Goal: Task Accomplishment & Management: Manage account settings

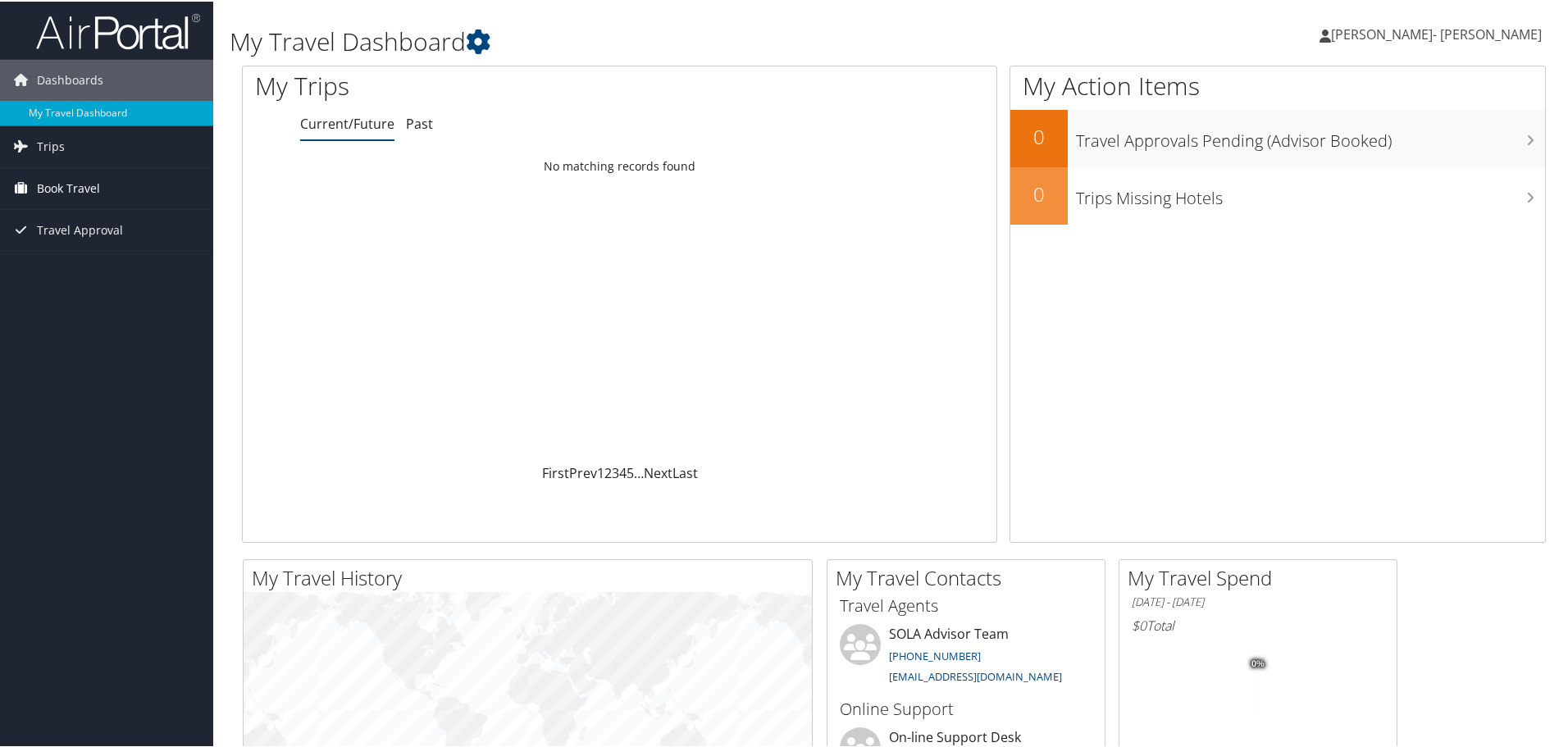
click at [84, 181] on span "Book Travel" at bounding box center [68, 187] width 63 height 41
click at [97, 217] on link "Agent Booking Request" at bounding box center [106, 219] width 213 height 24
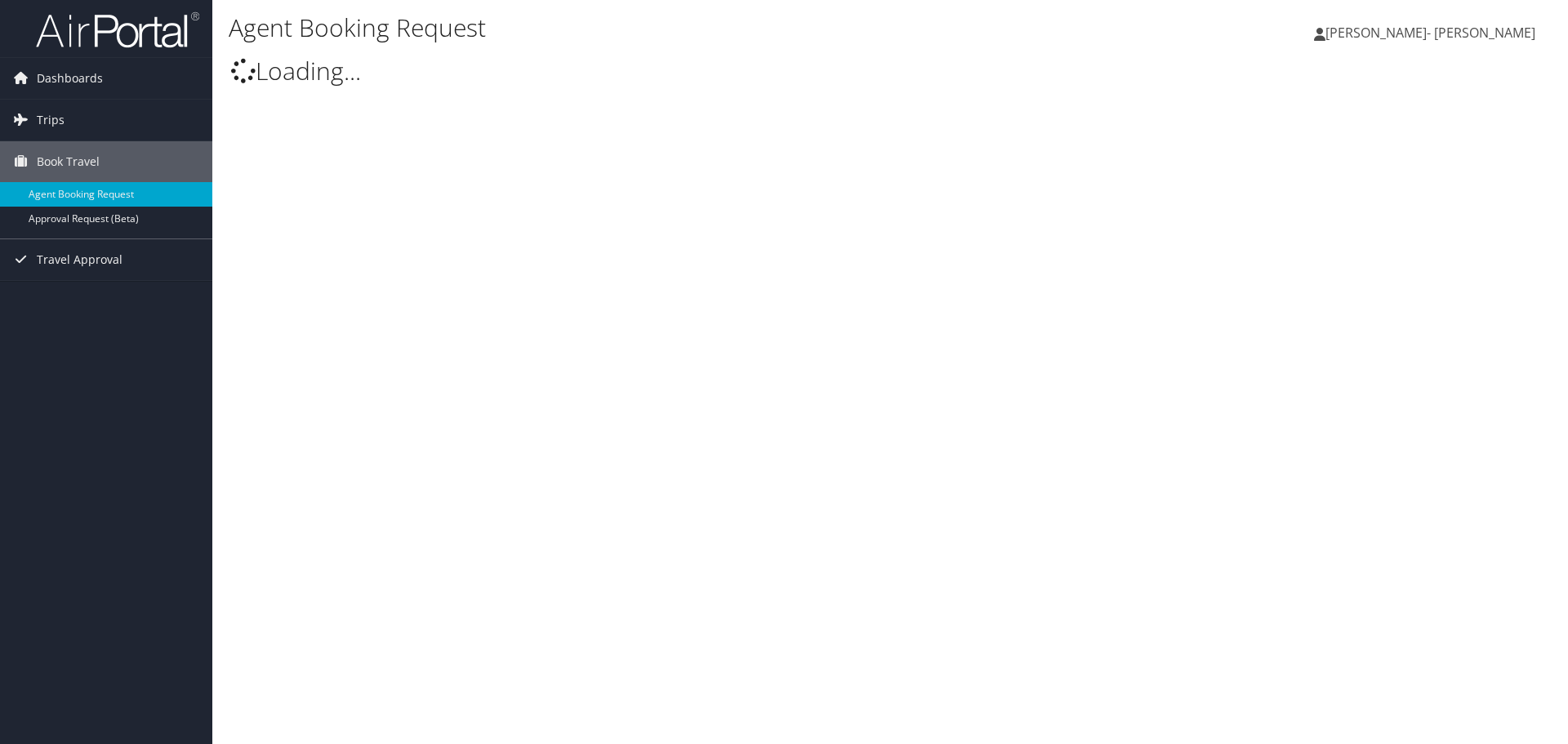
select select "[EMAIL_ADDRESS][DOMAIN_NAME]"
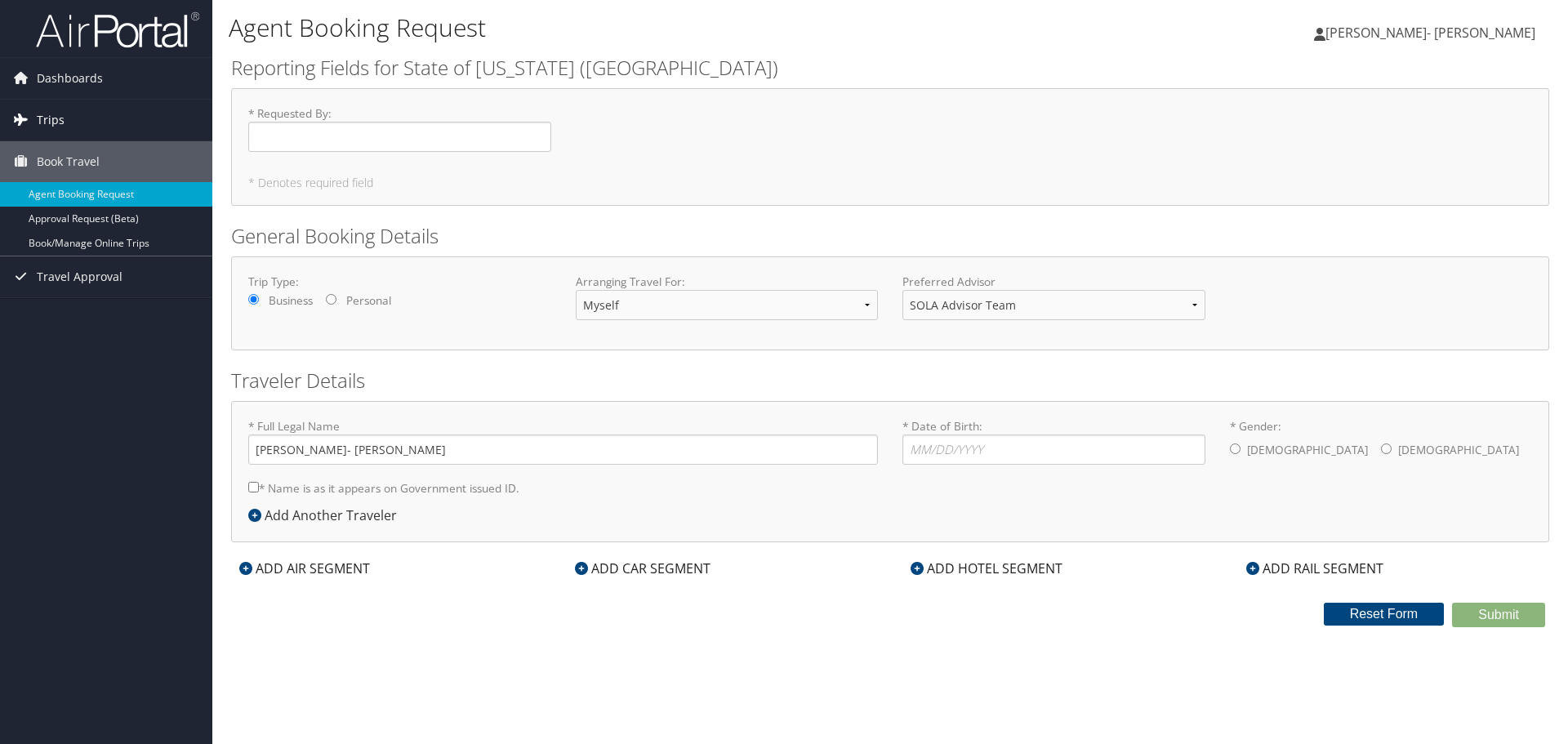
click at [52, 123] on span "Trips" at bounding box center [50, 120] width 28 height 41
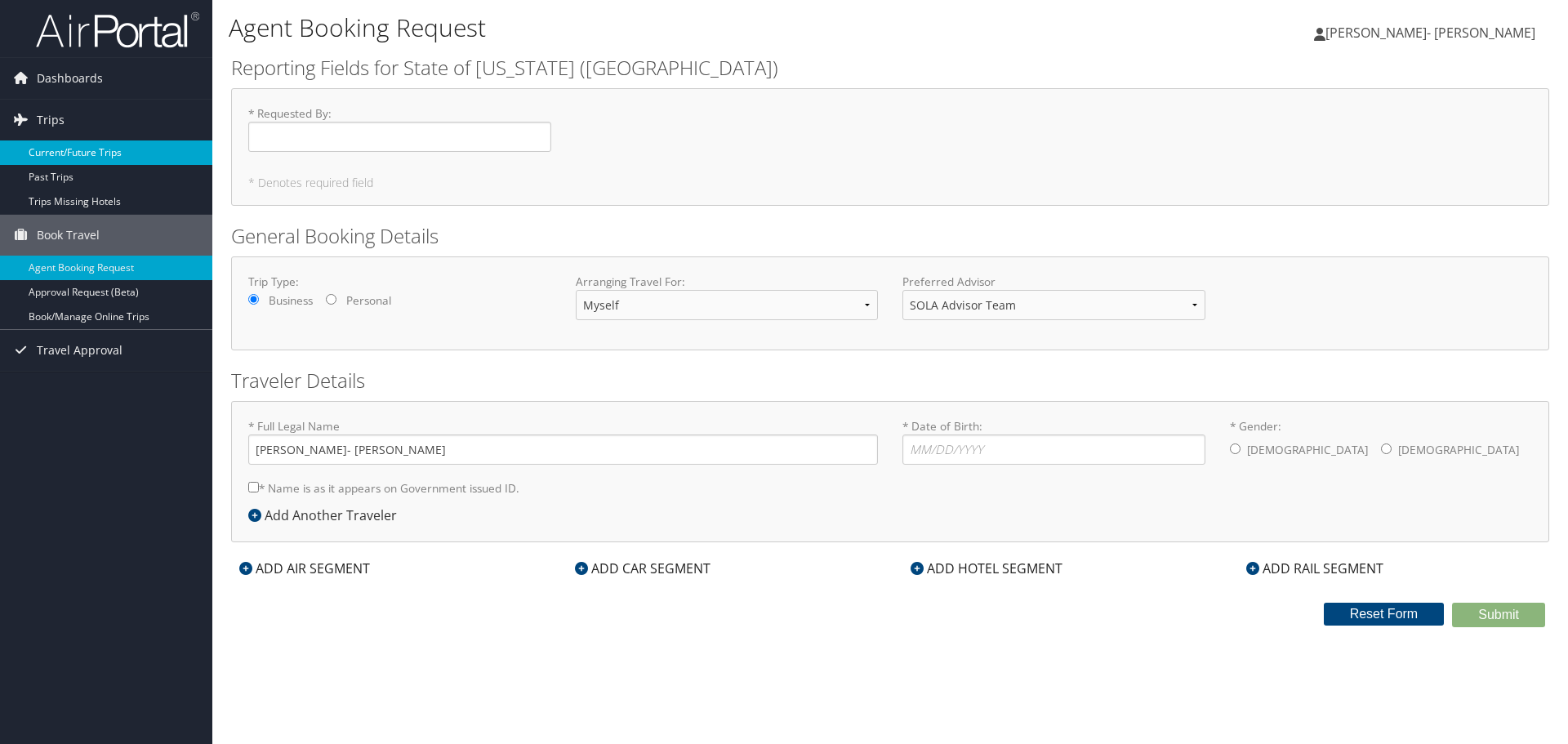
click at [53, 152] on link "Current/Future Trips" at bounding box center [106, 152] width 212 height 24
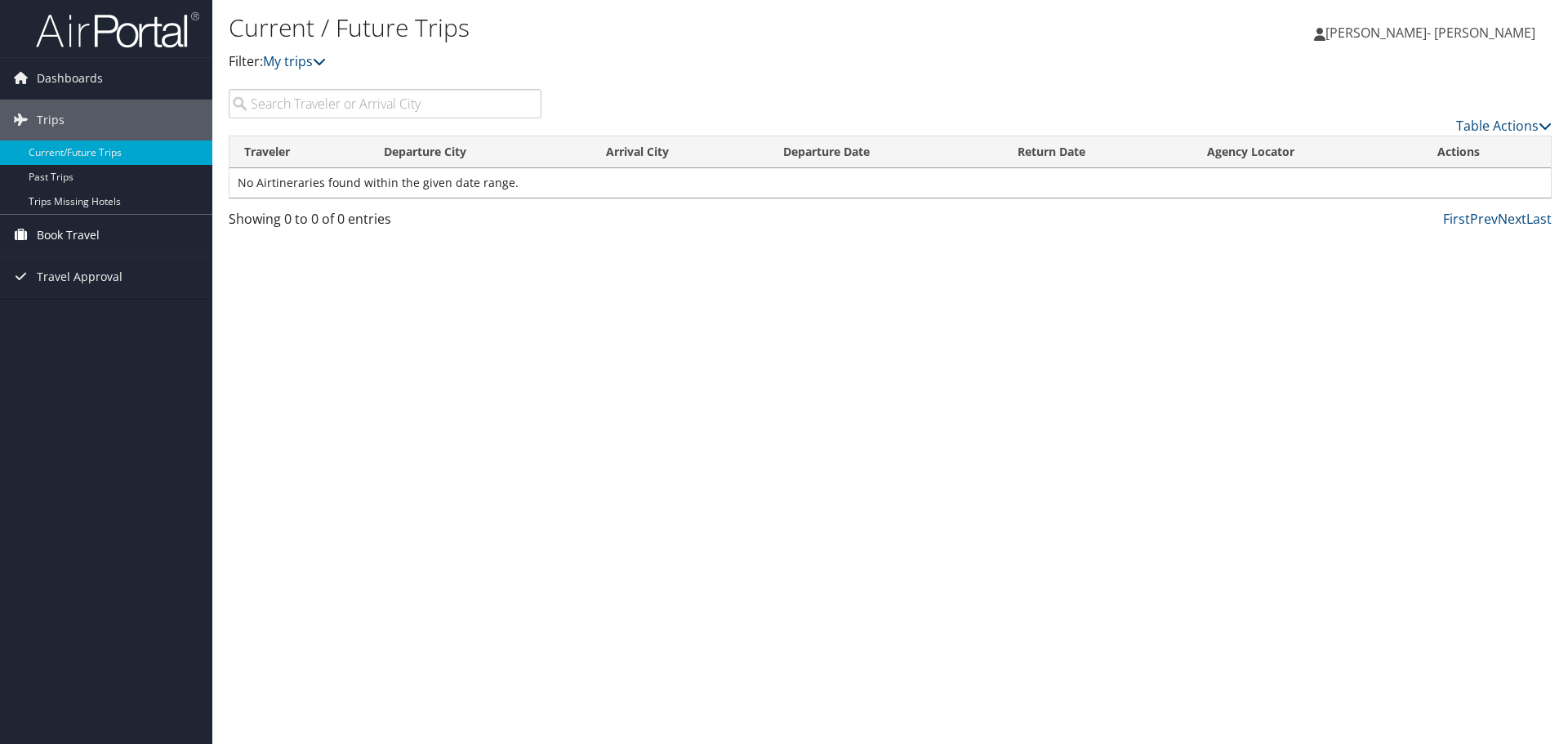
click at [74, 243] on span "Book Travel" at bounding box center [68, 235] width 63 height 41
click at [126, 150] on link "Current/Future Trips" at bounding box center [106, 152] width 212 height 24
click at [326, 62] on icon at bounding box center [318, 60] width 13 height 13
click at [52, 183] on link "Past Trips" at bounding box center [106, 177] width 212 height 24
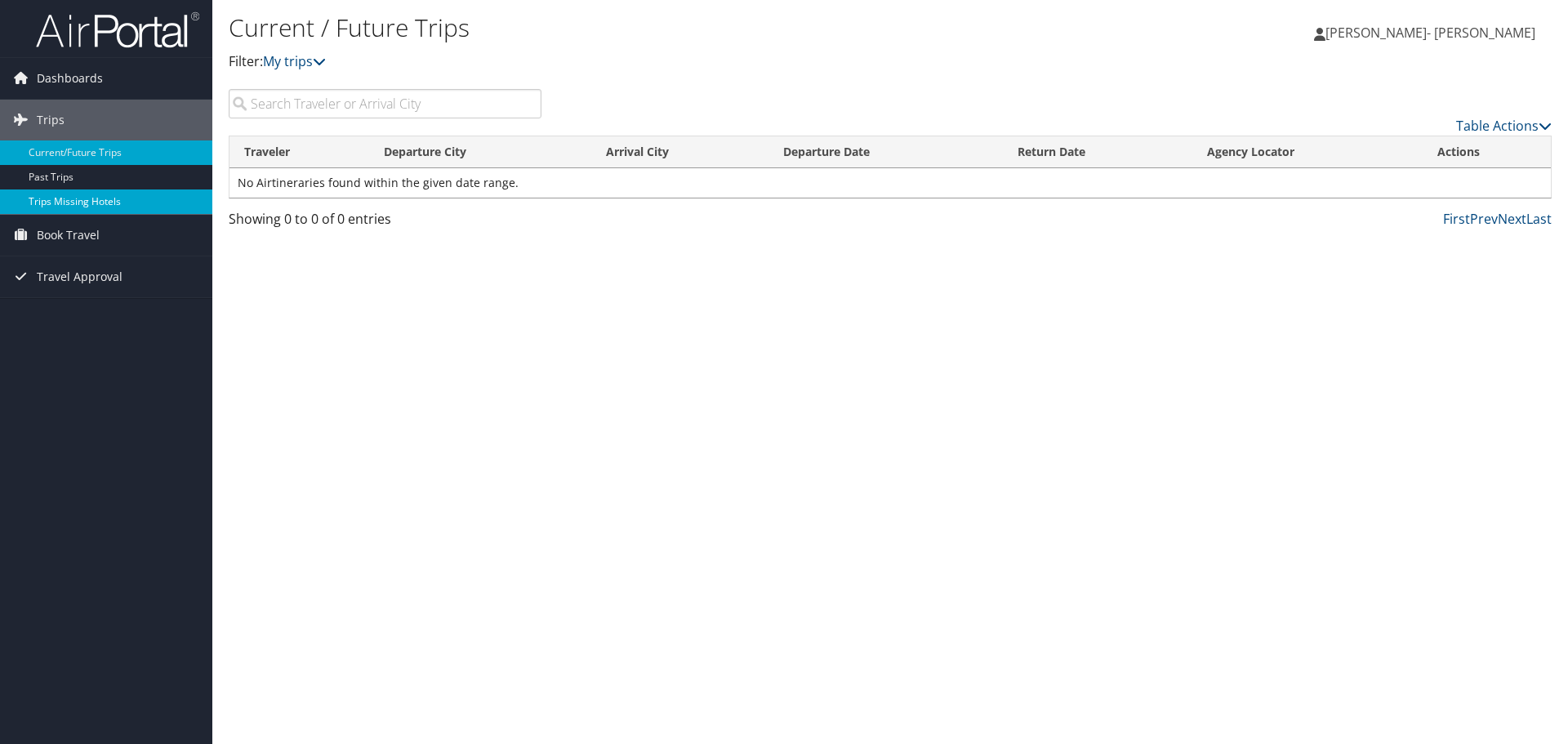
click at [58, 208] on link "Trips Missing Hotels" at bounding box center [106, 201] width 212 height 24
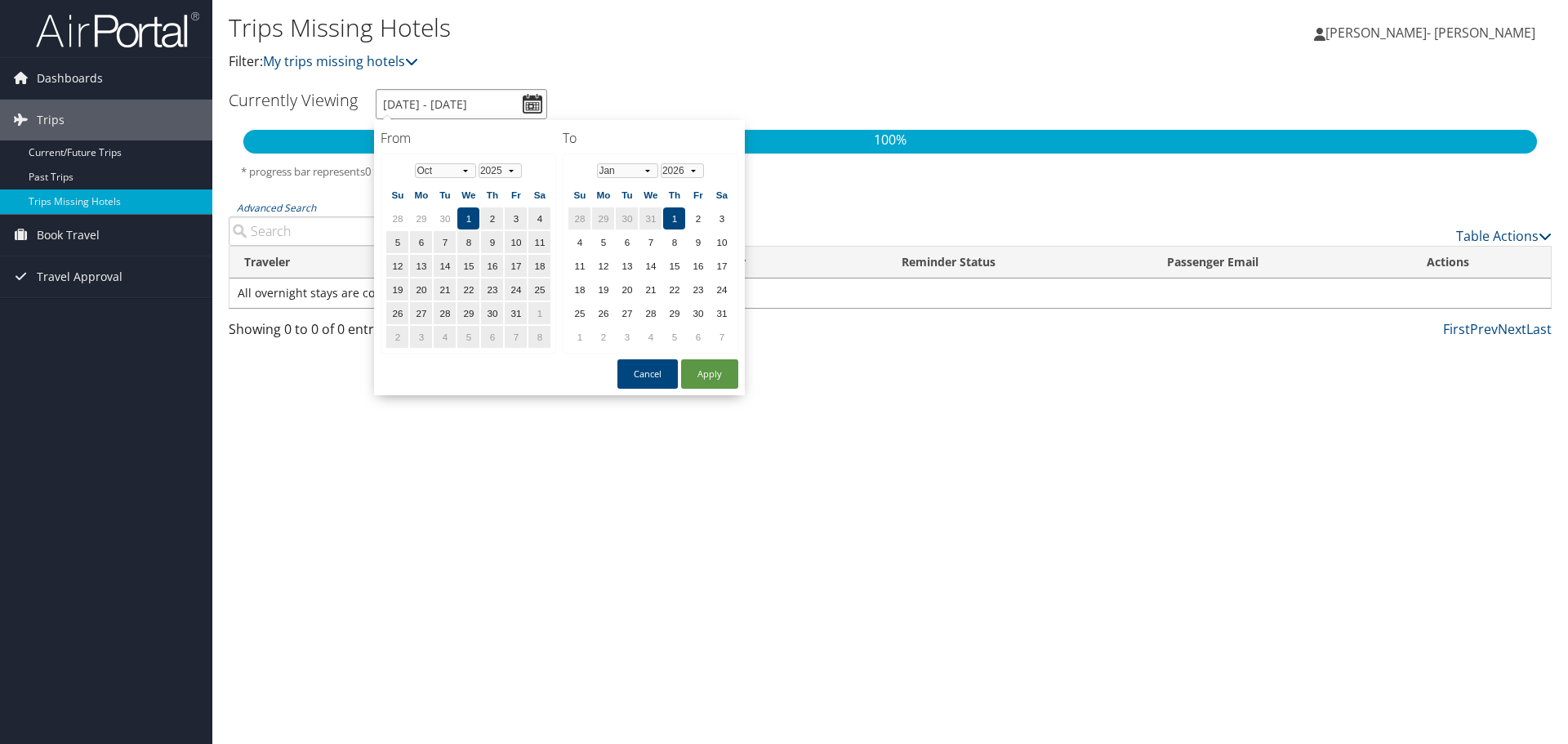
click at [523, 106] on input "10/1/2025 - 1/1/2026" at bounding box center [461, 104] width 172 height 30
click at [717, 379] on button "Apply" at bounding box center [709, 373] width 57 height 29
type input "10/1/2025 - 1/1/2026"
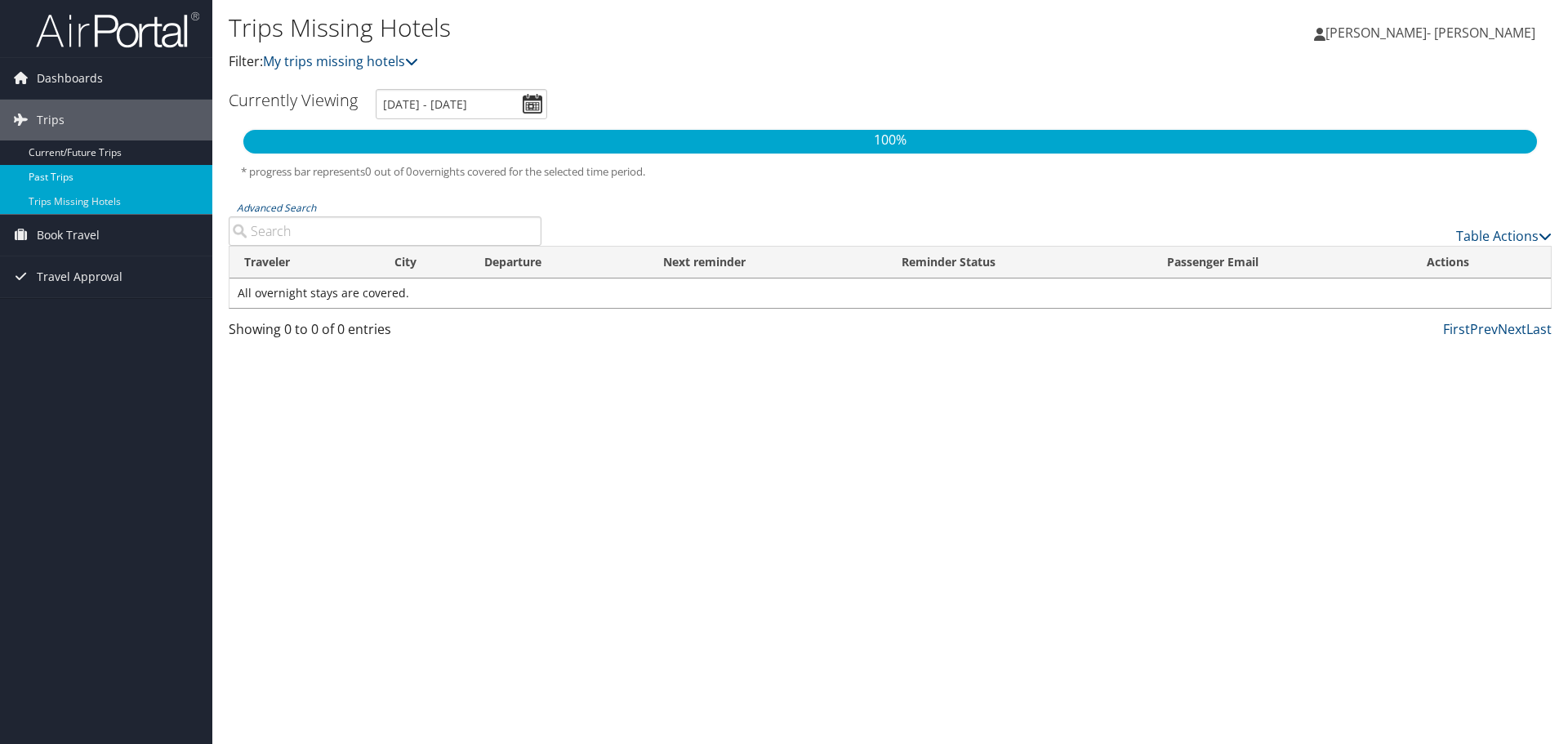
click at [51, 173] on link "Past Trips" at bounding box center [106, 177] width 212 height 24
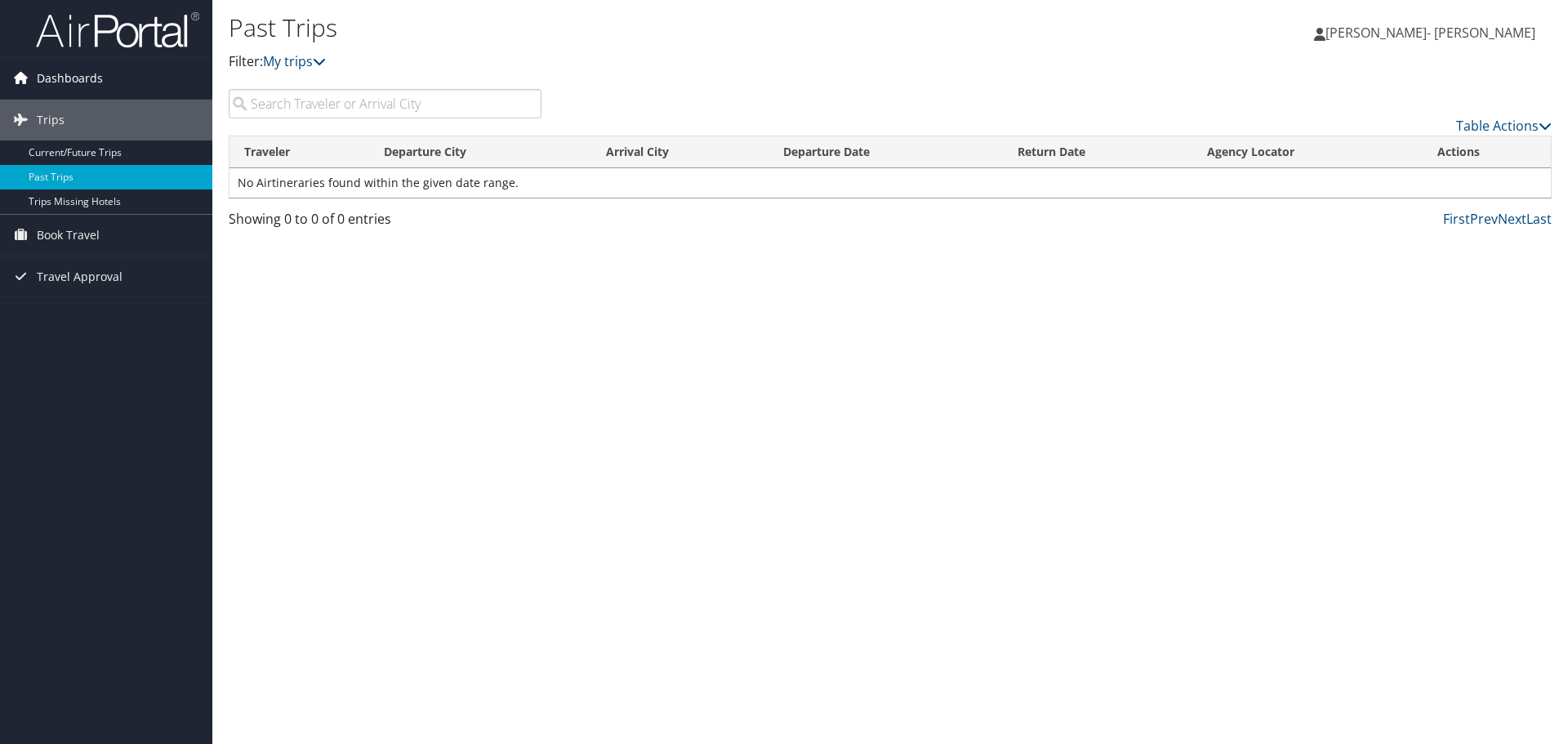
click at [60, 79] on span "Dashboards" at bounding box center [70, 79] width 66 height 41
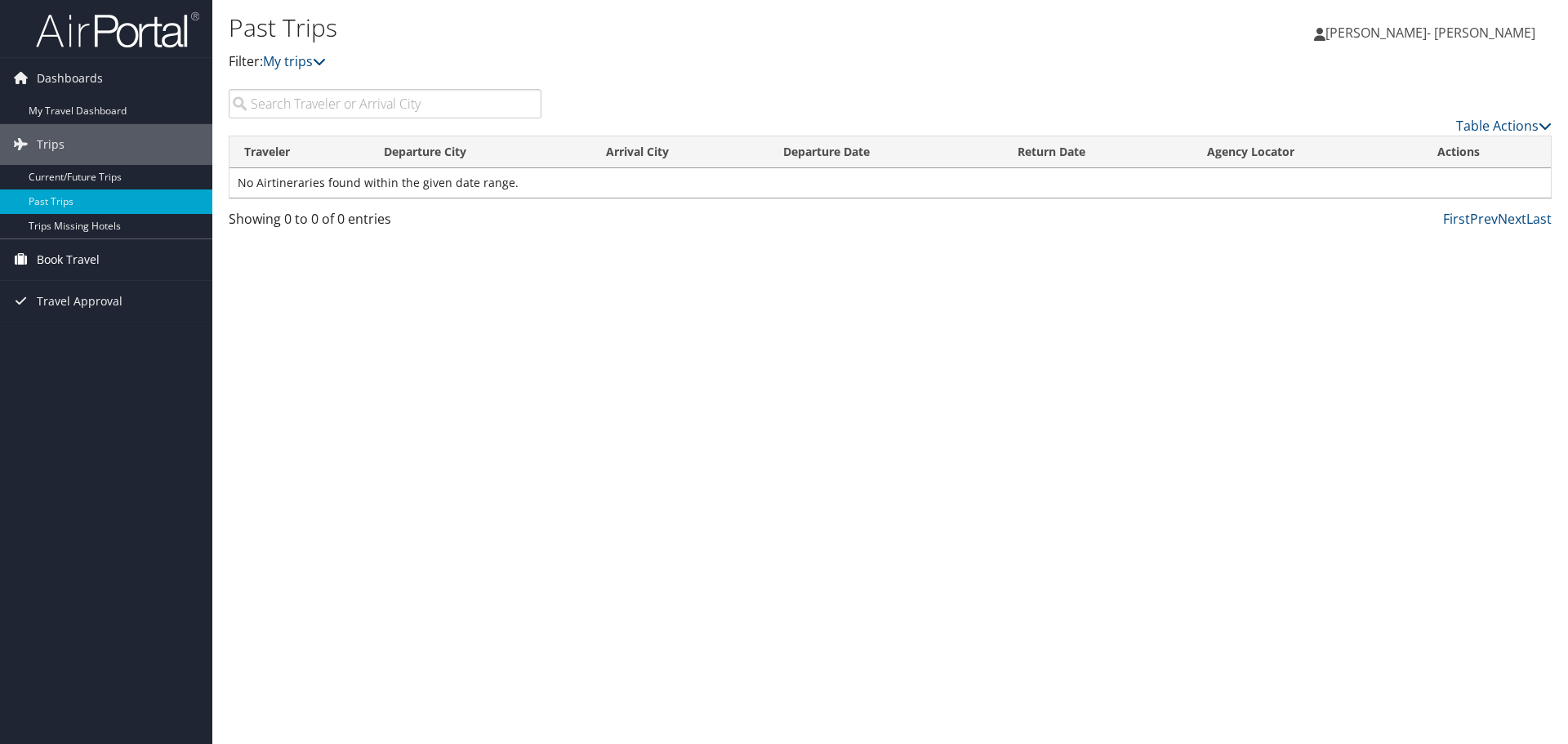
click at [68, 256] on span "Book Travel" at bounding box center [68, 260] width 63 height 41
click at [80, 71] on span "Dashboards" at bounding box center [70, 79] width 66 height 41
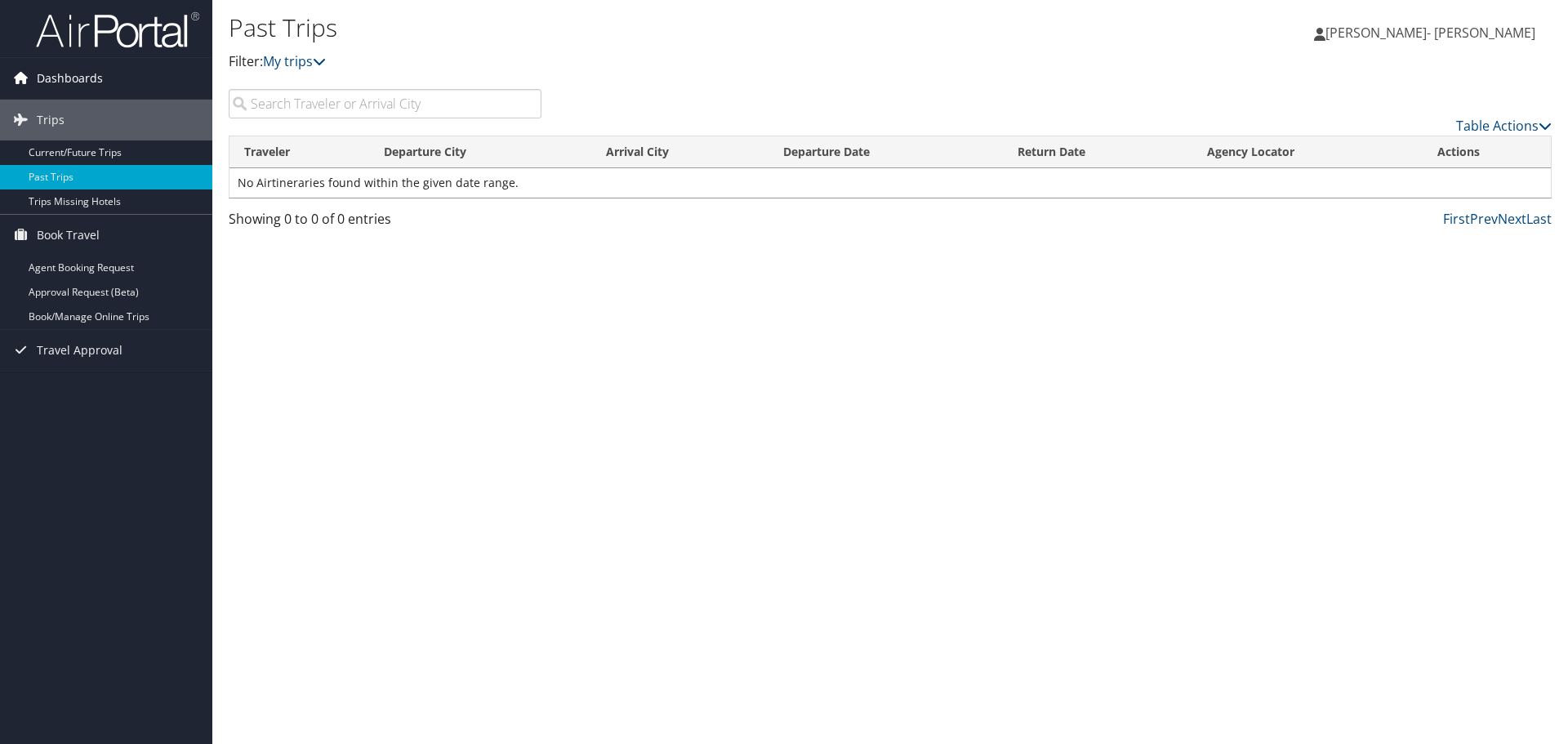
click at [80, 86] on span "Dashboards" at bounding box center [70, 79] width 66 height 41
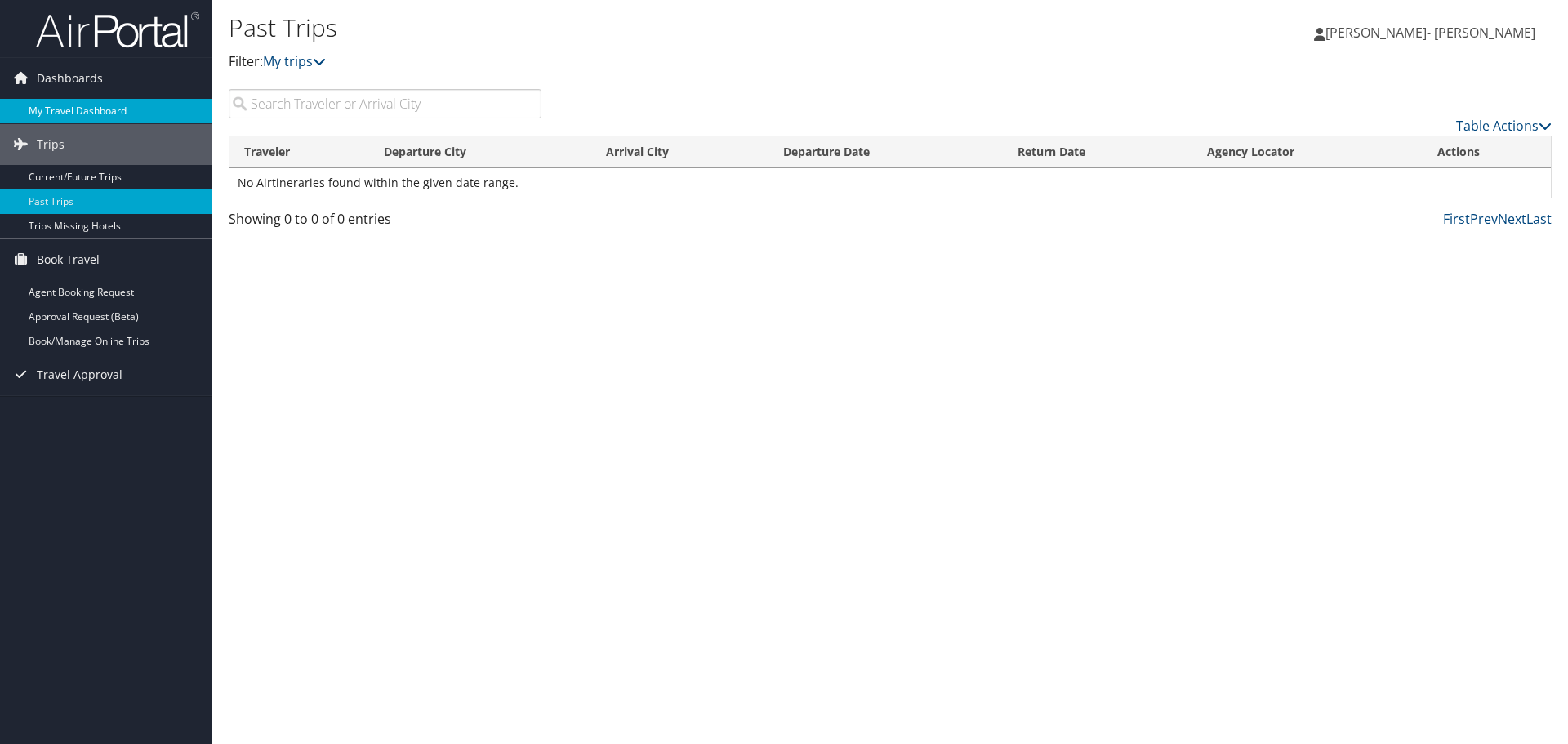
click at [85, 113] on link "My Travel Dashboard" at bounding box center [106, 111] width 212 height 24
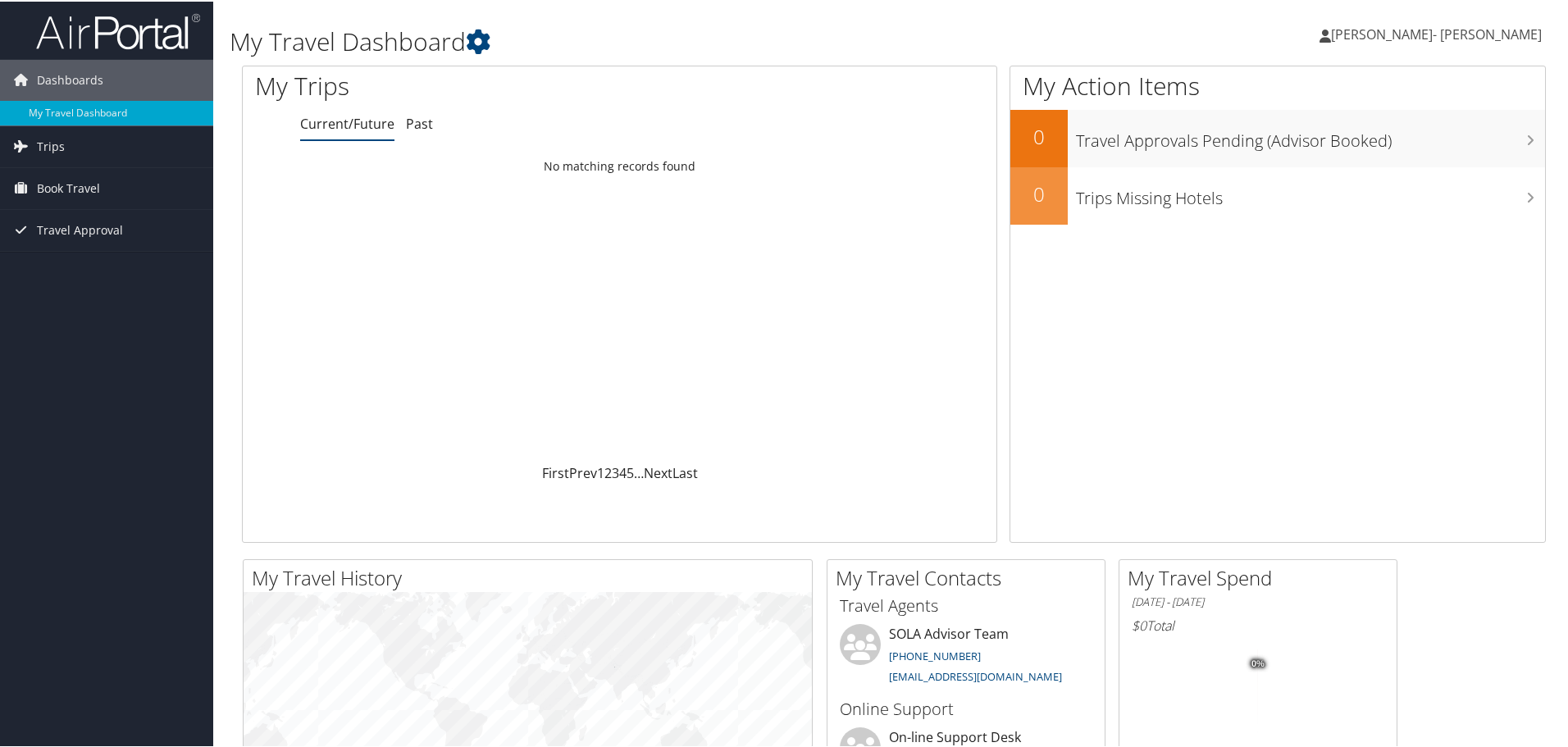
click at [1451, 33] on span "[PERSON_NAME]- [PERSON_NAME]" at bounding box center [1436, 32] width 210 height 19
click at [1420, 147] on link "View Travel Profile" at bounding box center [1448, 145] width 183 height 28
click at [1418, 28] on span "[PERSON_NAME]- [PERSON_NAME]" at bounding box center [1436, 32] width 210 height 19
click at [1443, 115] on link "Travel Agency Contacts" at bounding box center [1448, 118] width 183 height 28
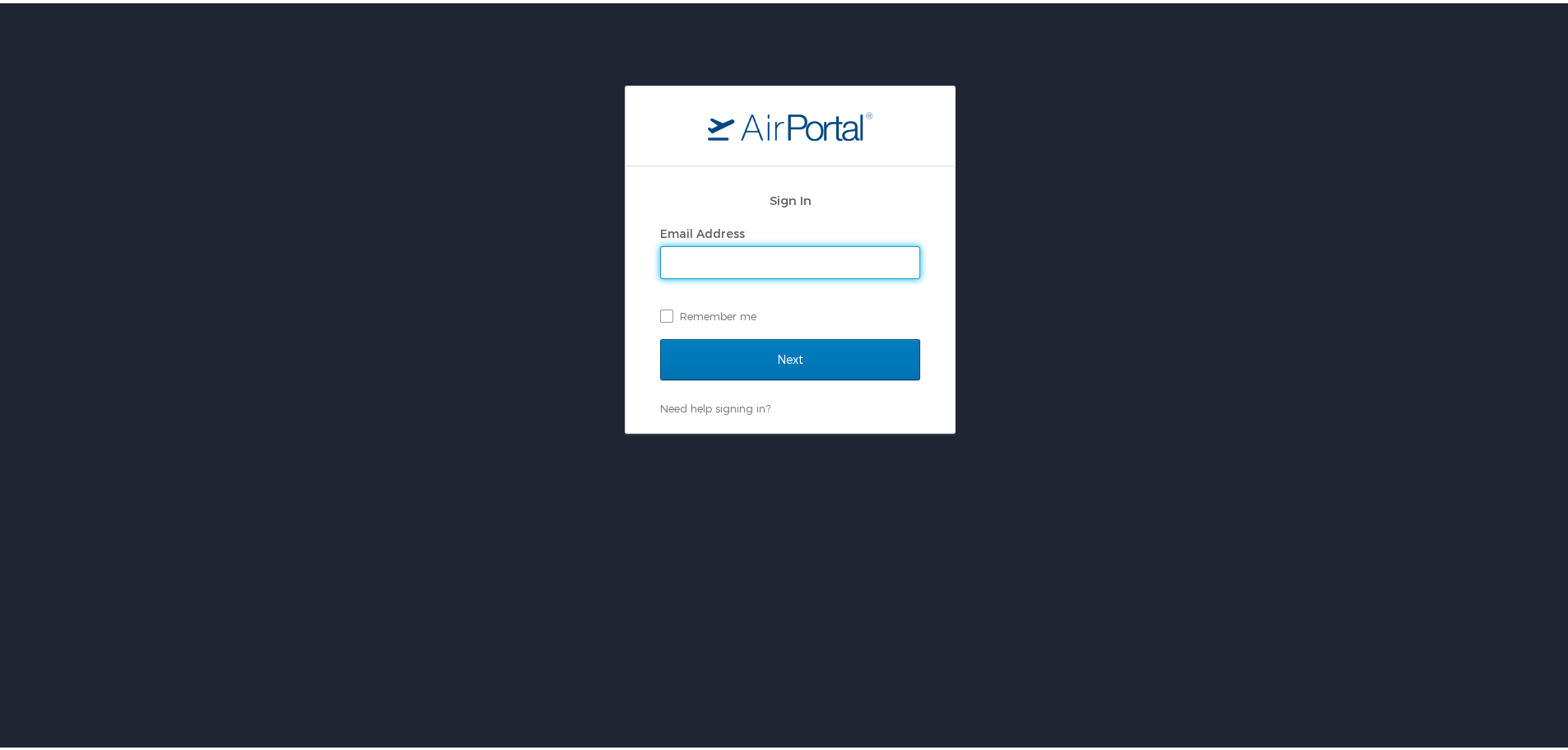
click at [702, 257] on input "Email Address" at bounding box center [790, 259] width 258 height 31
click at [784, 267] on input "Email Address" at bounding box center [790, 259] width 258 height 31
type input "jlucas@lsuhsc.edu"
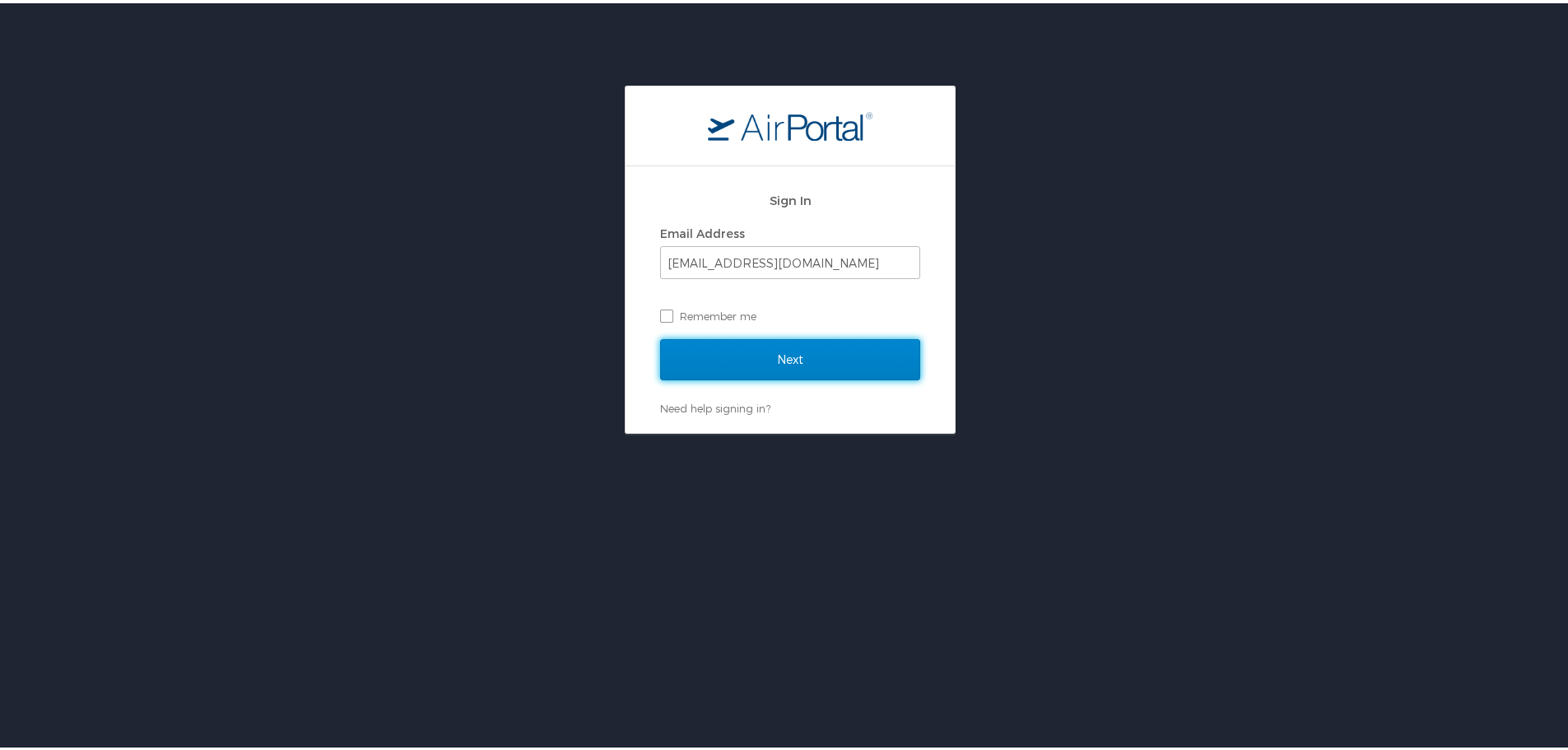
click at [804, 361] on input "Next" at bounding box center [790, 356] width 260 height 41
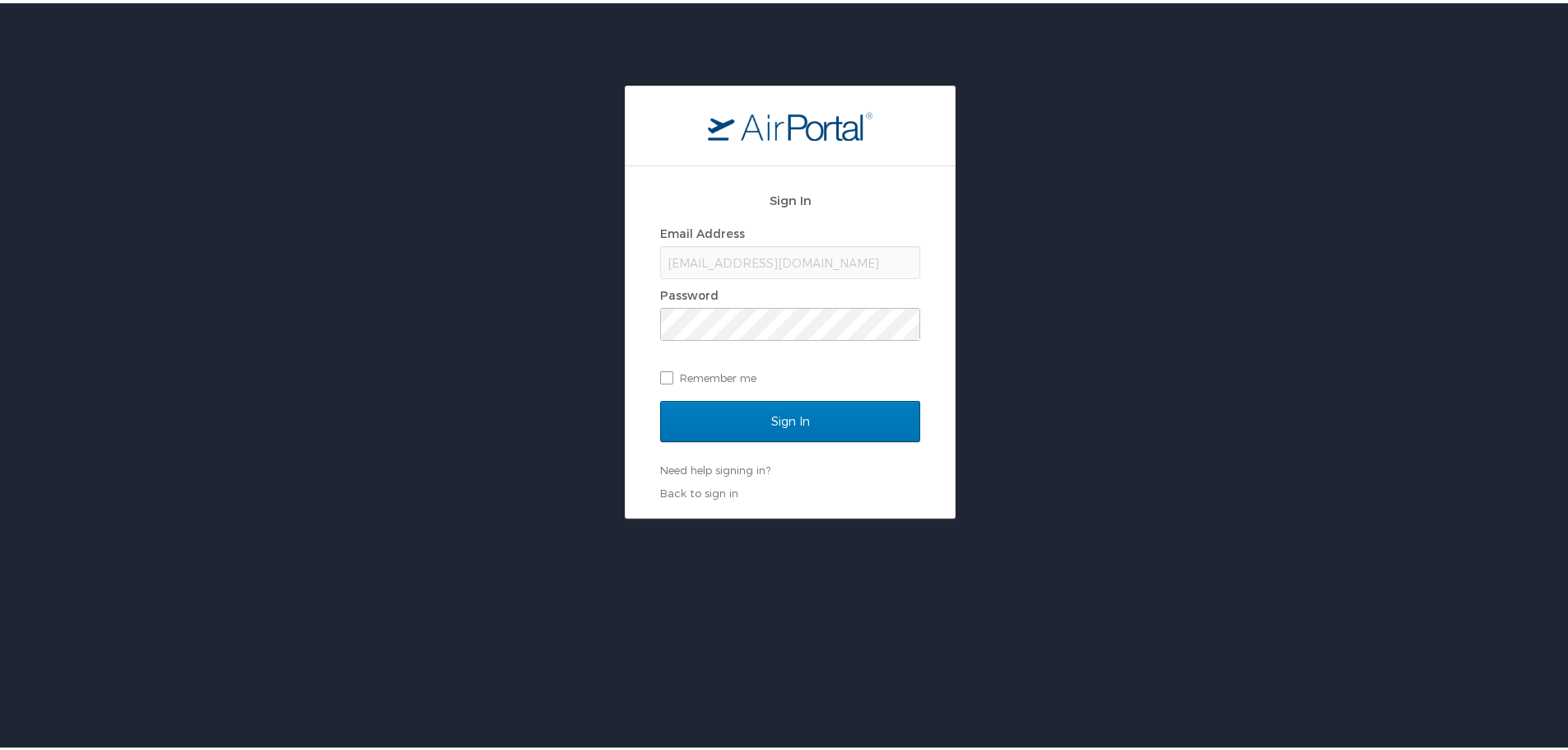
click at [1376, 148] on div "Sign In Email Address jlucas@lsuhsc.edu Password Remember me Sign In Need help …" at bounding box center [790, 298] width 1581 height 433
click at [943, 404] on div "Sign In Email Address jlucas@lsuhsc.edu Password Remember me Sign In Need help …" at bounding box center [790, 338] width 330 height 351
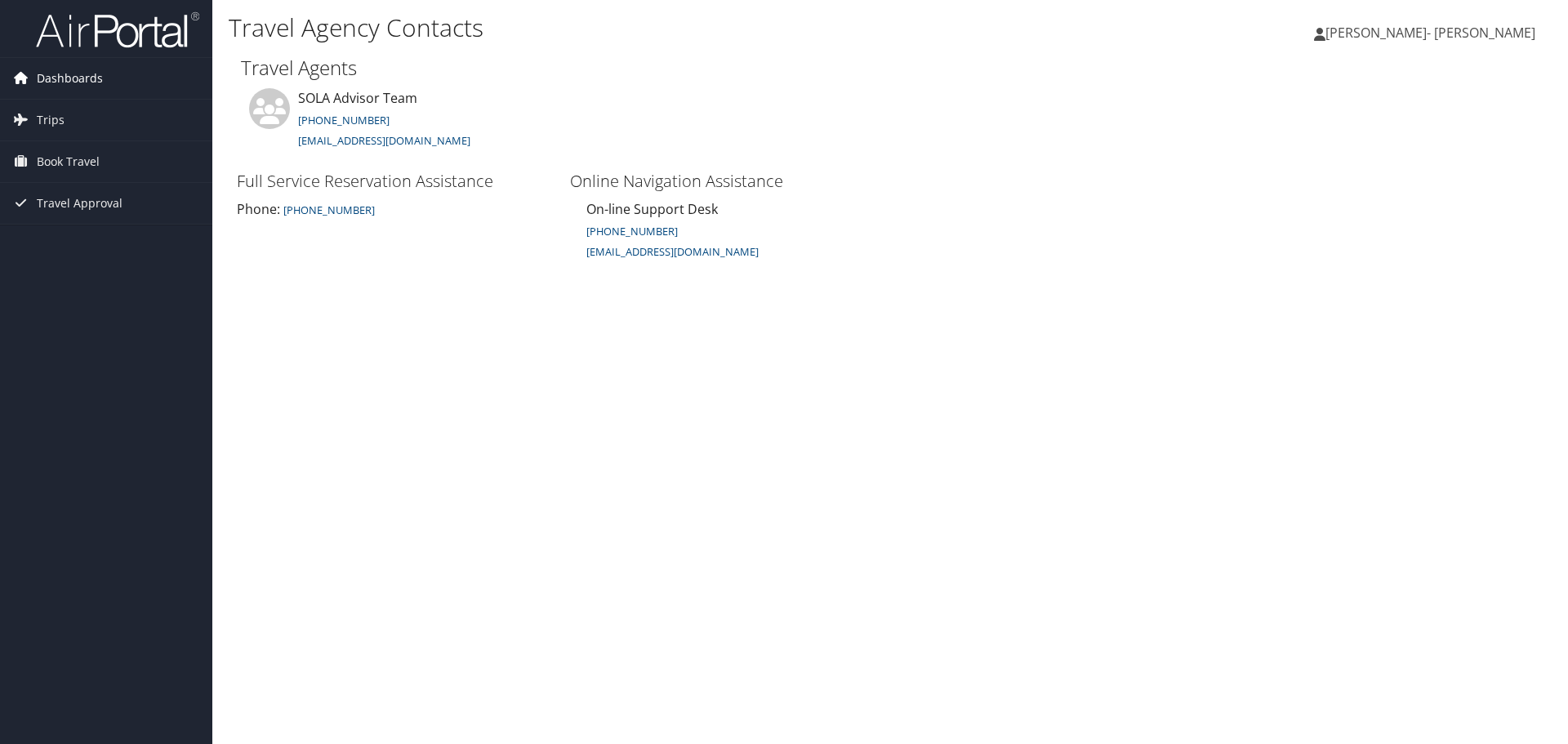
click at [86, 76] on span "Dashboards" at bounding box center [70, 79] width 66 height 41
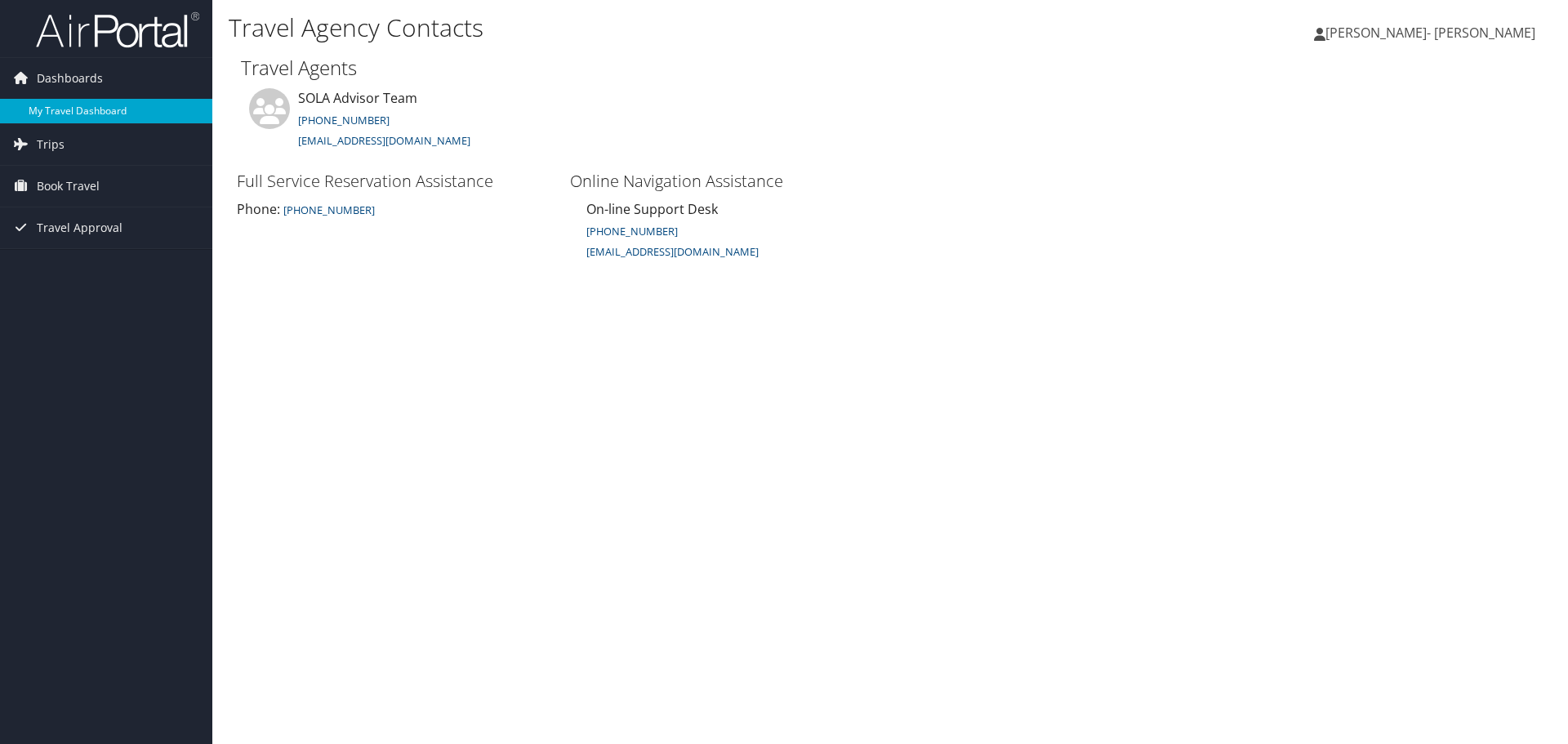
click at [82, 114] on link "My Travel Dashboard" at bounding box center [106, 111] width 212 height 24
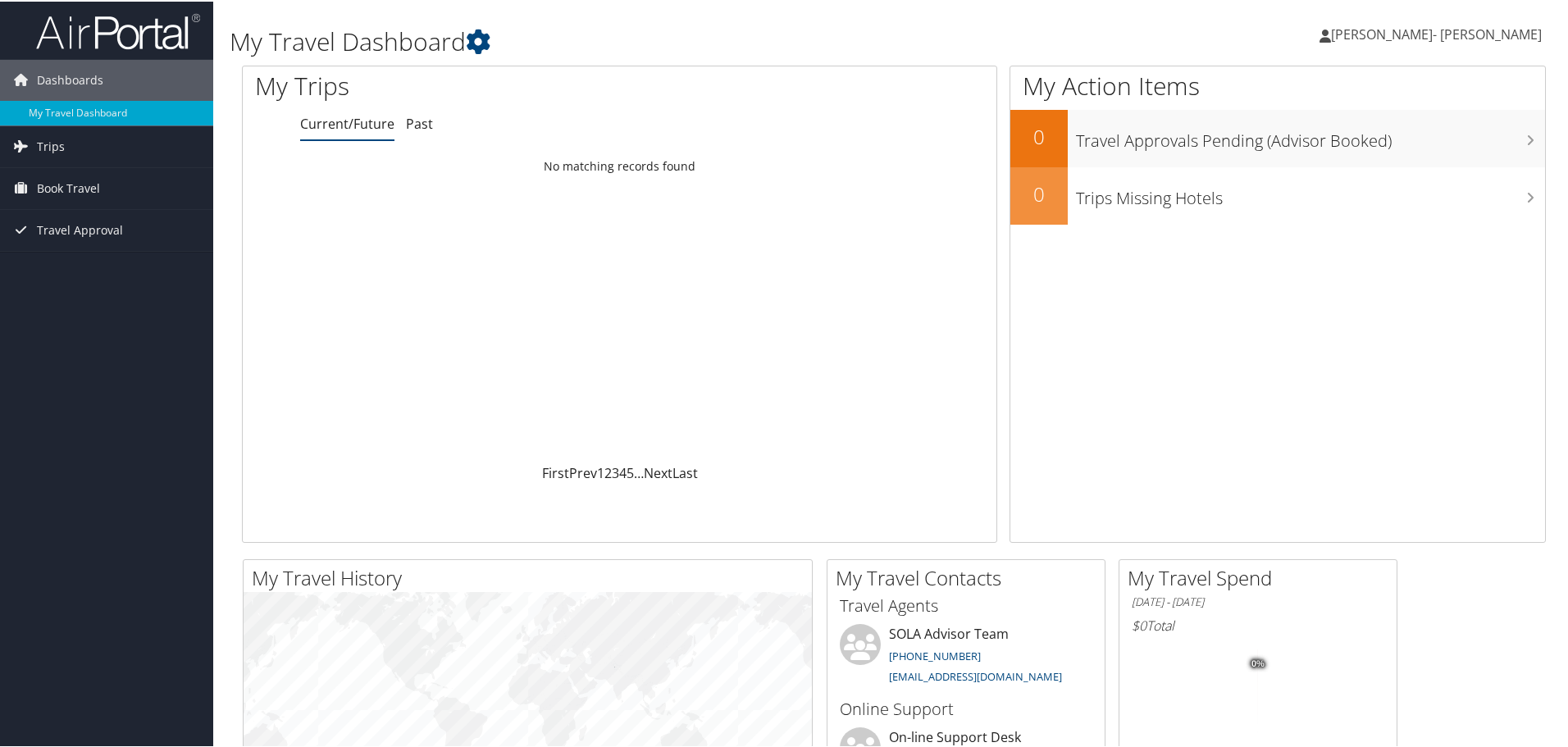
click at [1331, 34] on icon at bounding box center [1325, 34] width 12 height 13
click at [1253, 232] on div "My Action Items 0 Travel Approvals Pending (Advisor Booked) 0 Trips Missing Hot…" at bounding box center [1278, 303] width 536 height 477
click at [1407, 30] on span "Janice Williams- Lucas" at bounding box center [1436, 32] width 210 height 19
click at [1399, 144] on link "View Travel Profile" at bounding box center [1448, 145] width 183 height 28
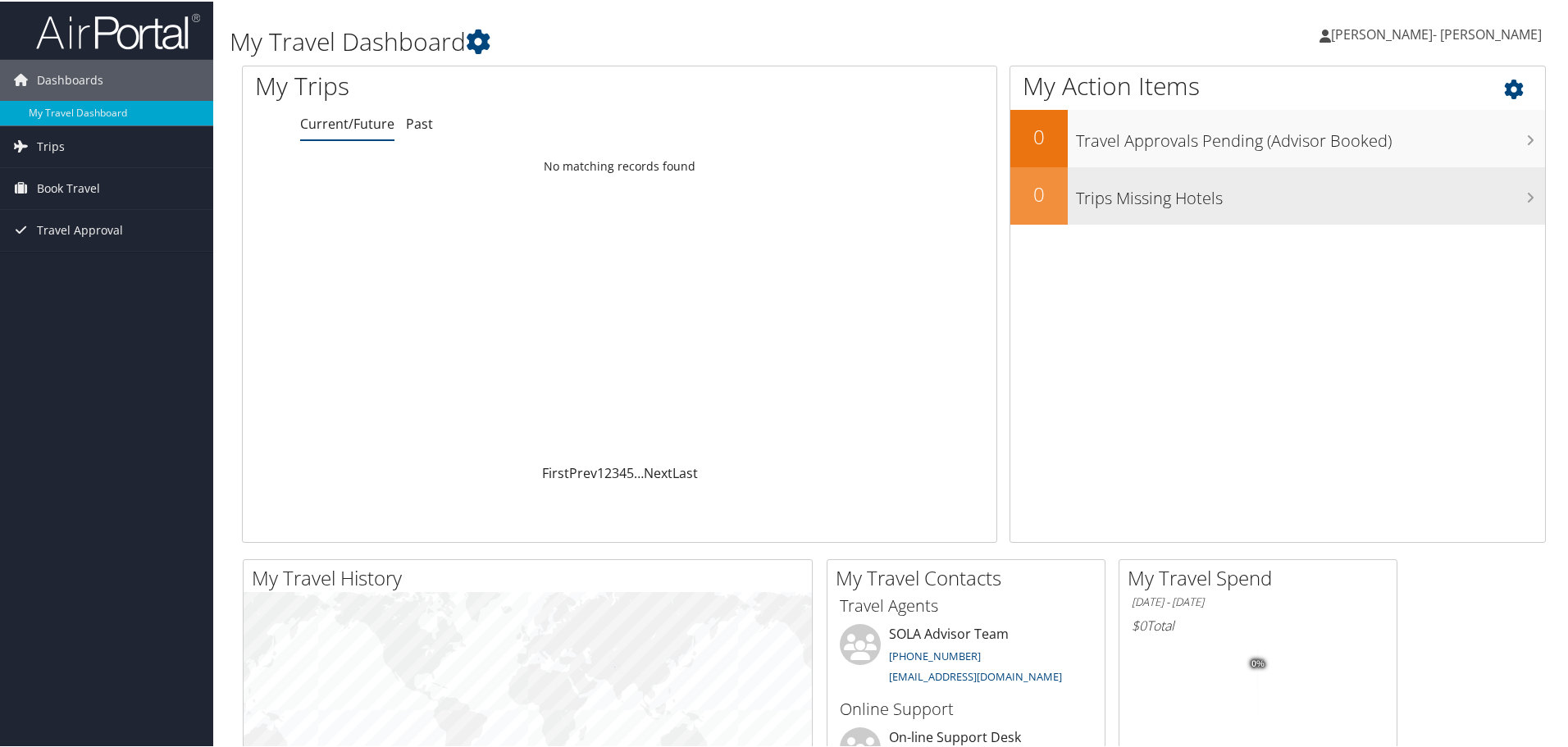
click at [1526, 195] on icon at bounding box center [1530, 195] width 8 height 13
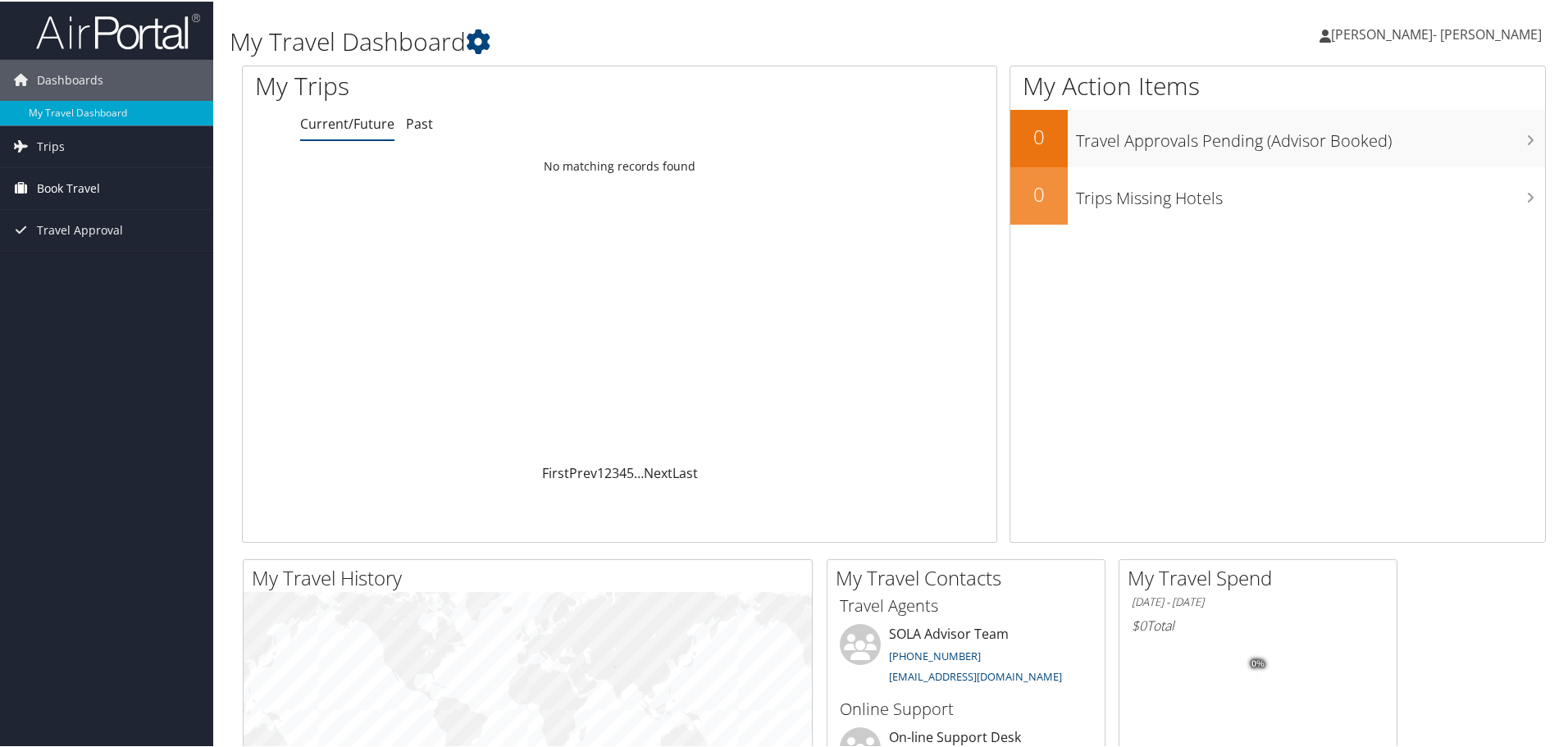
click at [78, 187] on span "Book Travel" at bounding box center [68, 187] width 63 height 41
click at [54, 303] on span "Travel Approval" at bounding box center [80, 302] width 86 height 41
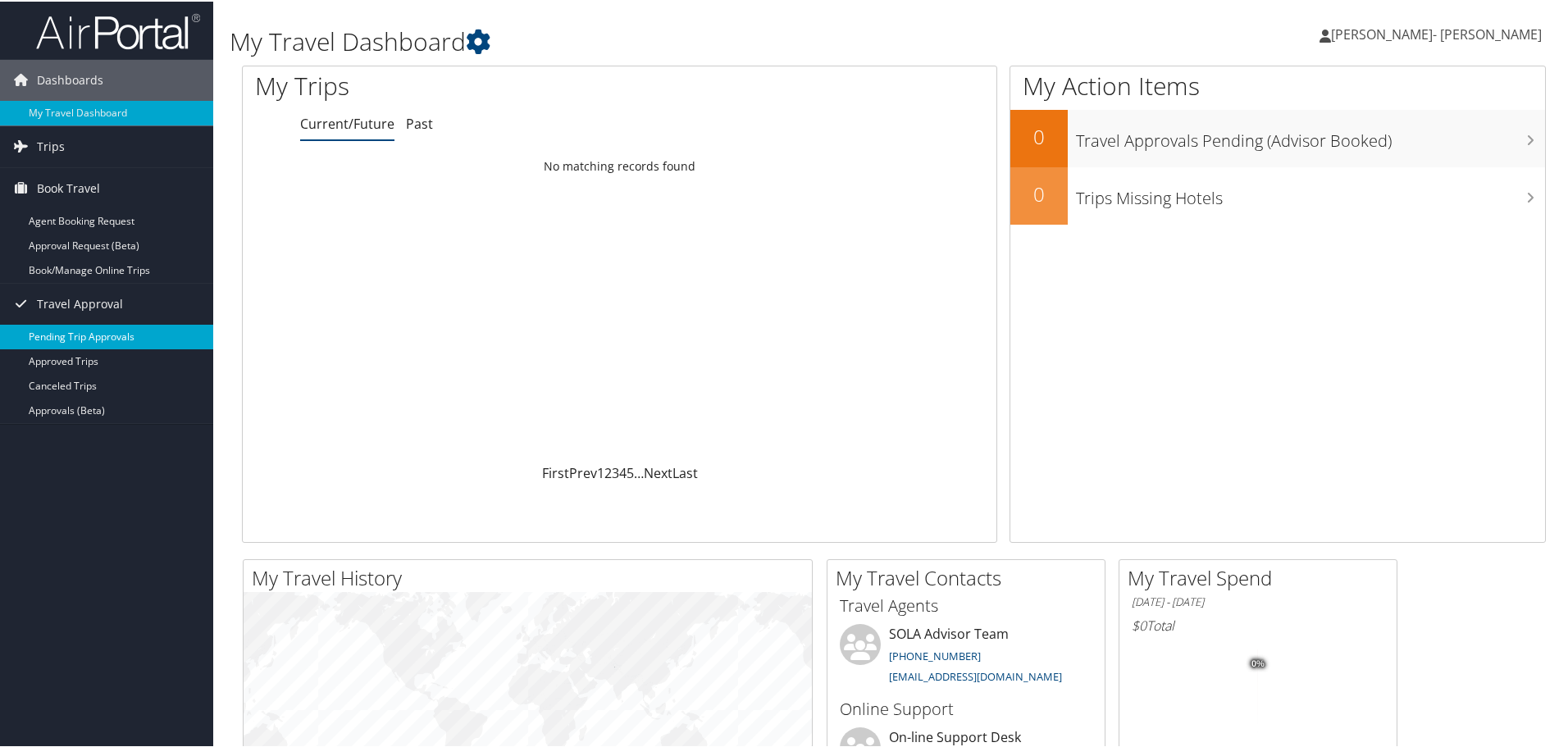
click at [79, 342] on link "Pending Trip Approvals" at bounding box center [106, 335] width 213 height 24
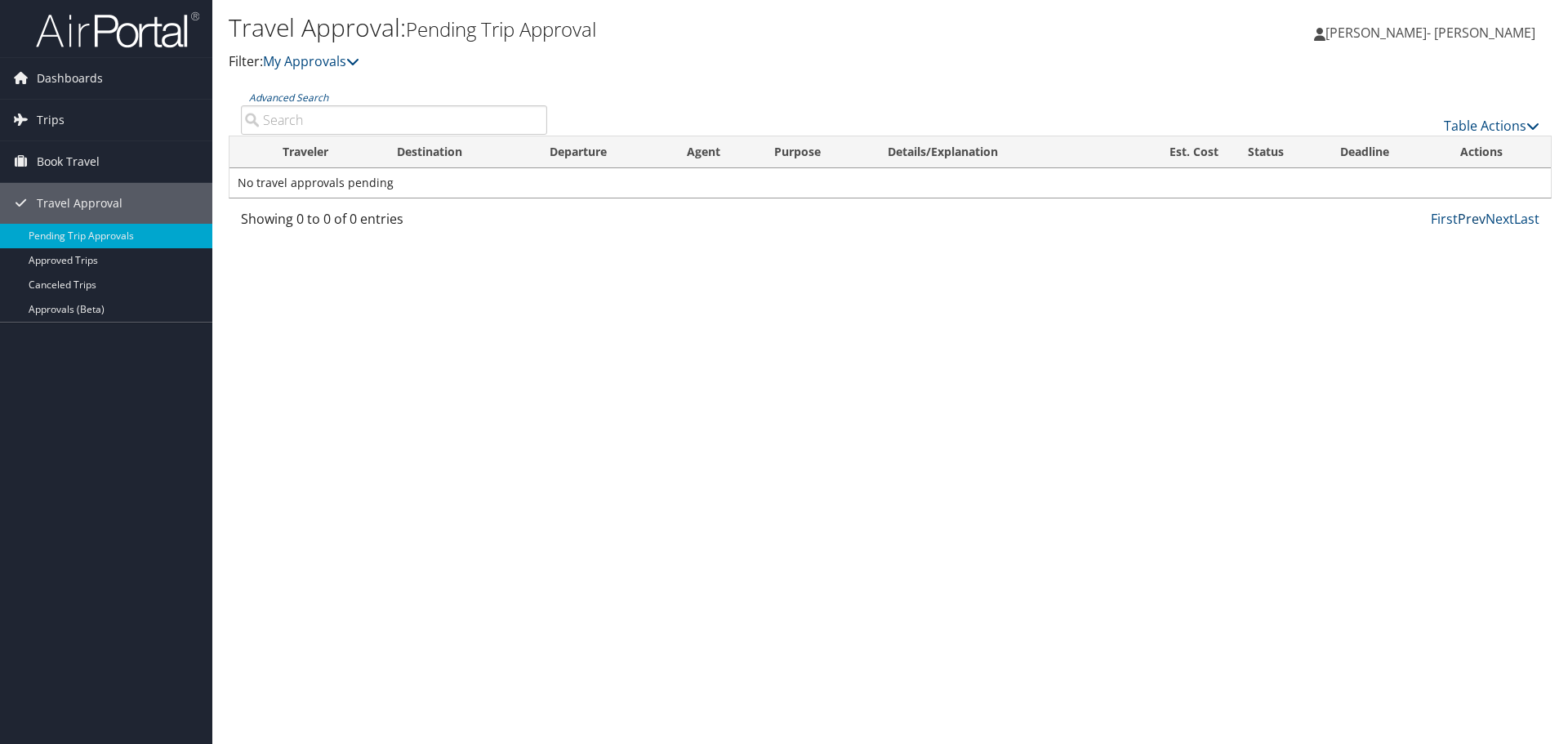
click at [1482, 215] on link "Prev" at bounding box center [1471, 218] width 28 height 18
click at [355, 60] on icon at bounding box center [352, 60] width 13 height 13
click at [355, 66] on icon at bounding box center [352, 60] width 13 height 13
click at [304, 101] on link "Advanced Search" at bounding box center [289, 97] width 80 height 14
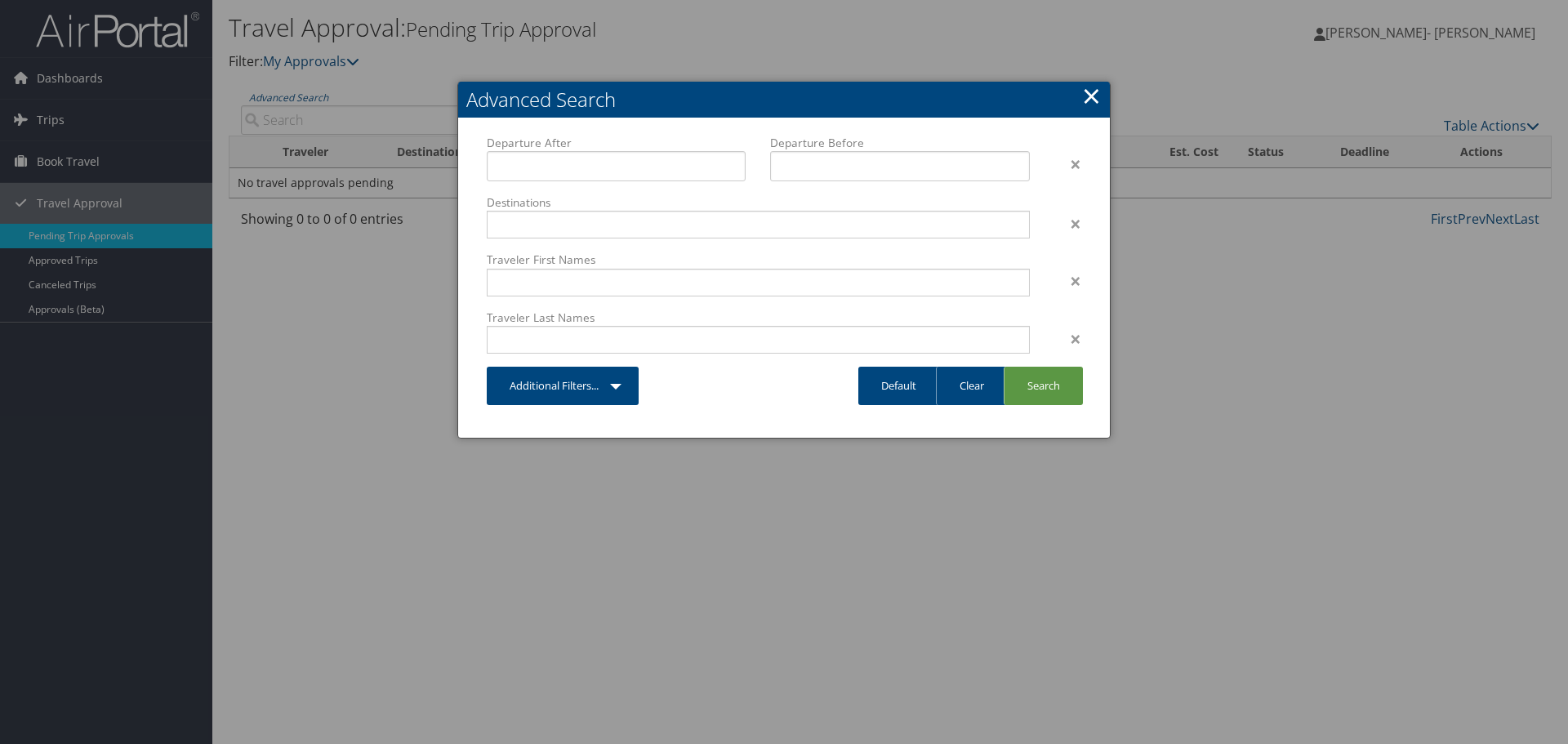
click at [1094, 107] on link "×" at bounding box center [1091, 96] width 18 height 33
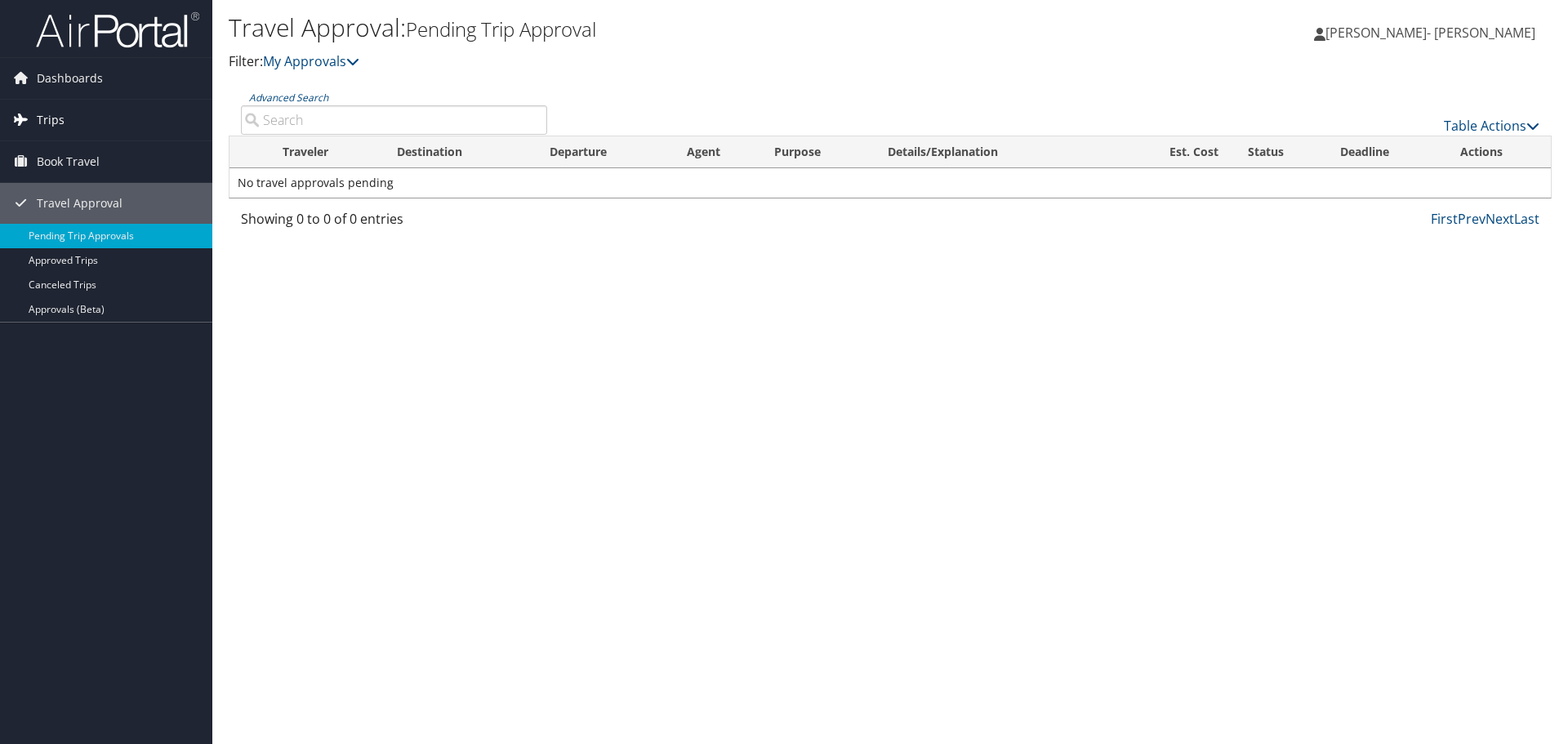
click at [54, 122] on span "Trips" at bounding box center [50, 120] width 28 height 41
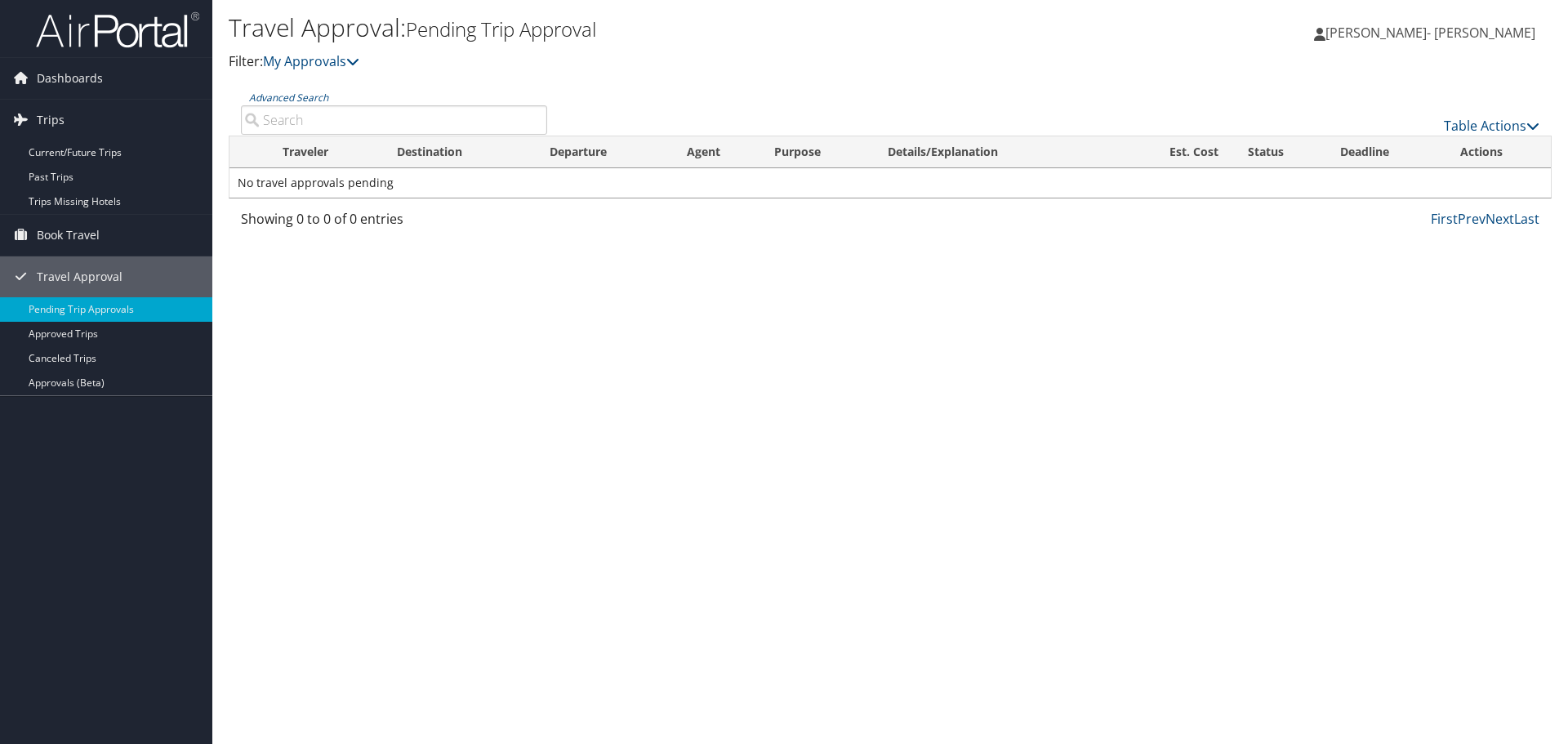
drag, startPoint x: 799, startPoint y: 265, endPoint x: 778, endPoint y: 261, distance: 21.4
click at [778, 261] on div "Travel Approval: Pending Trip Approval Filter: My Approvals Janice Williams- Lu…" at bounding box center [890, 372] width 1356 height 744
click at [97, 229] on span "Book Travel" at bounding box center [68, 235] width 63 height 41
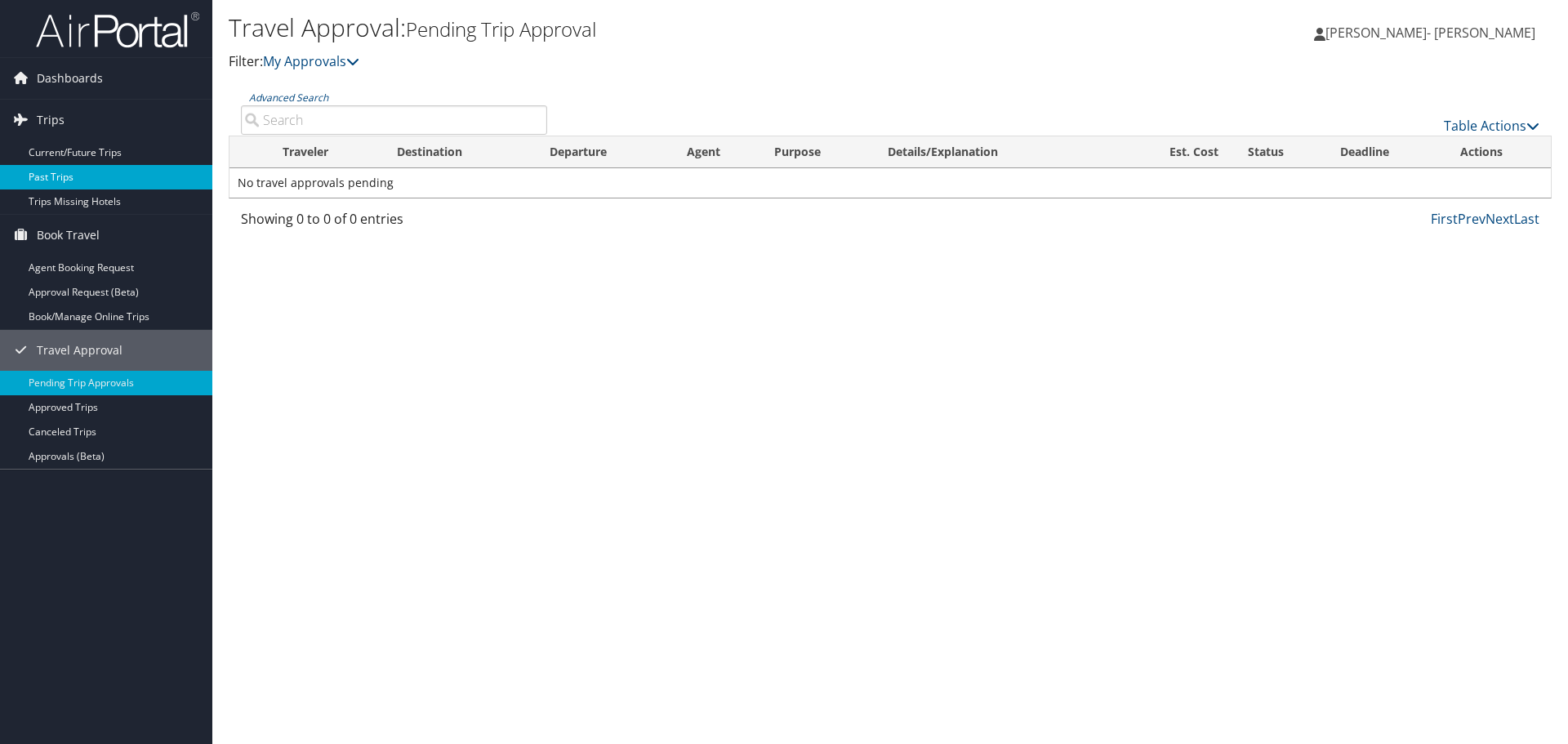
click at [54, 178] on link "Past Trips" at bounding box center [106, 177] width 212 height 24
